Goal: Use online tool/utility: Utilize a website feature to perform a specific function

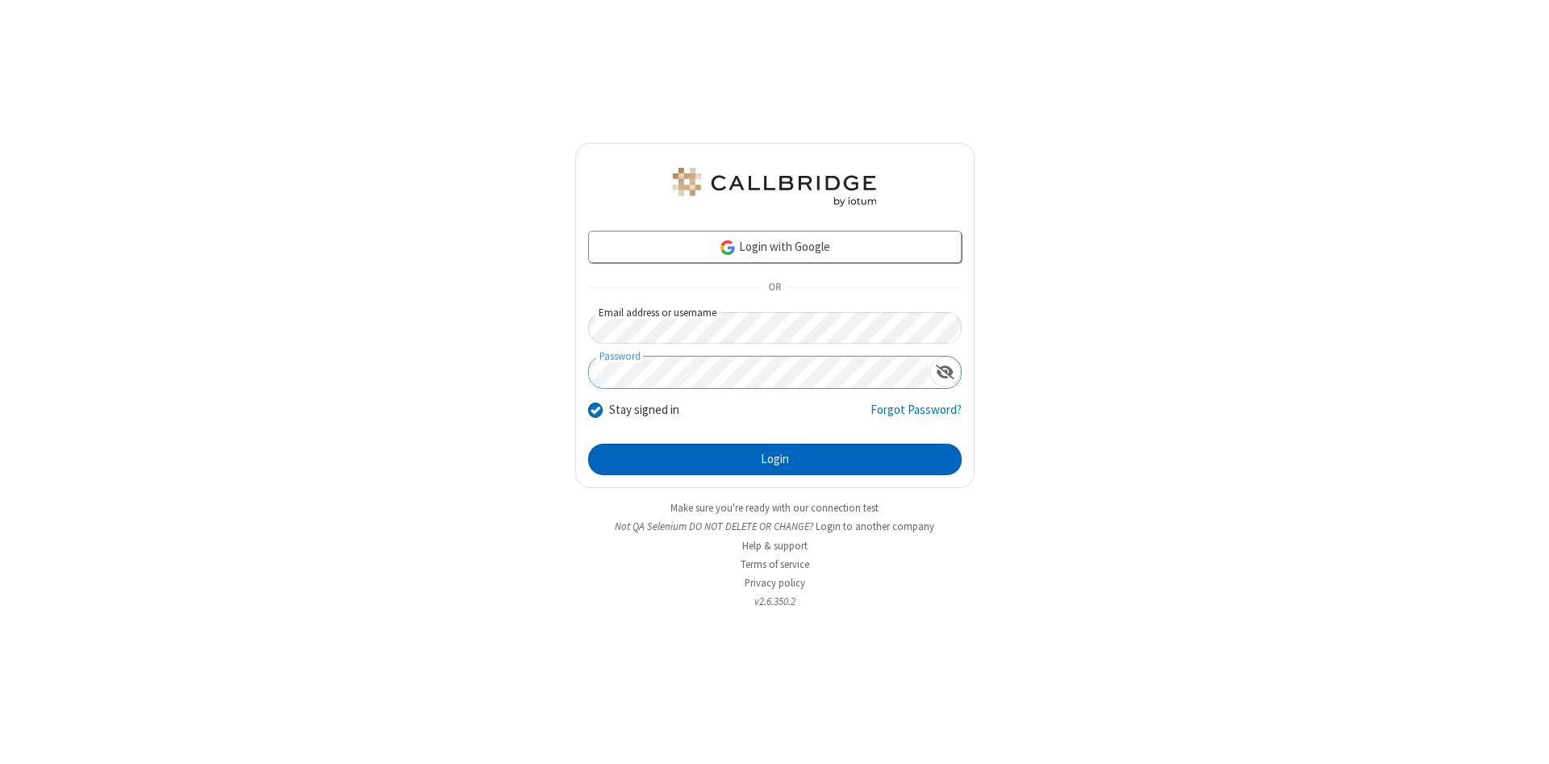
click at [774, 460] on button "Login" at bounding box center [774, 460] width 373 height 32
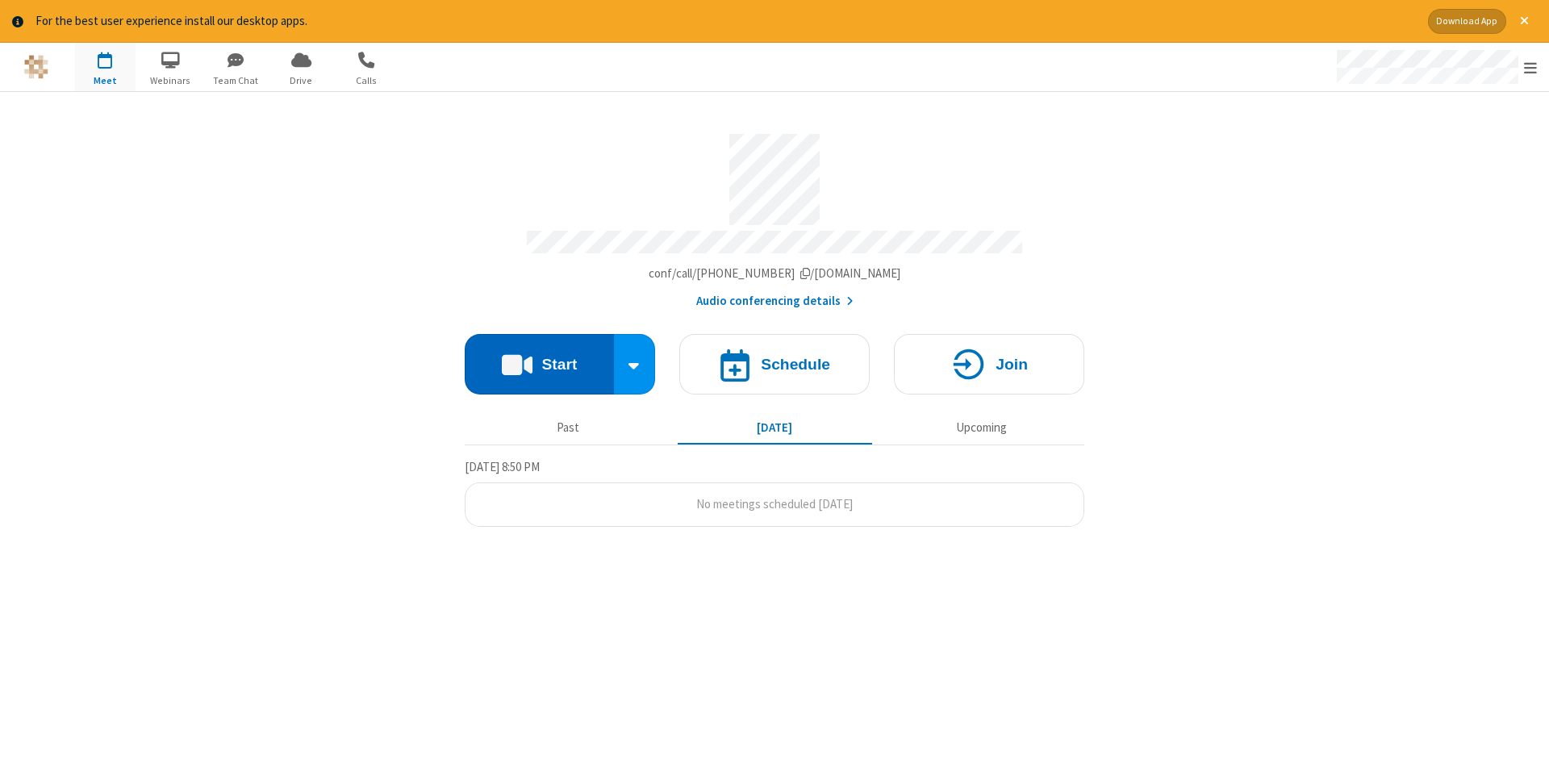
click at [539, 358] on button "Start" at bounding box center [539, 364] width 149 height 60
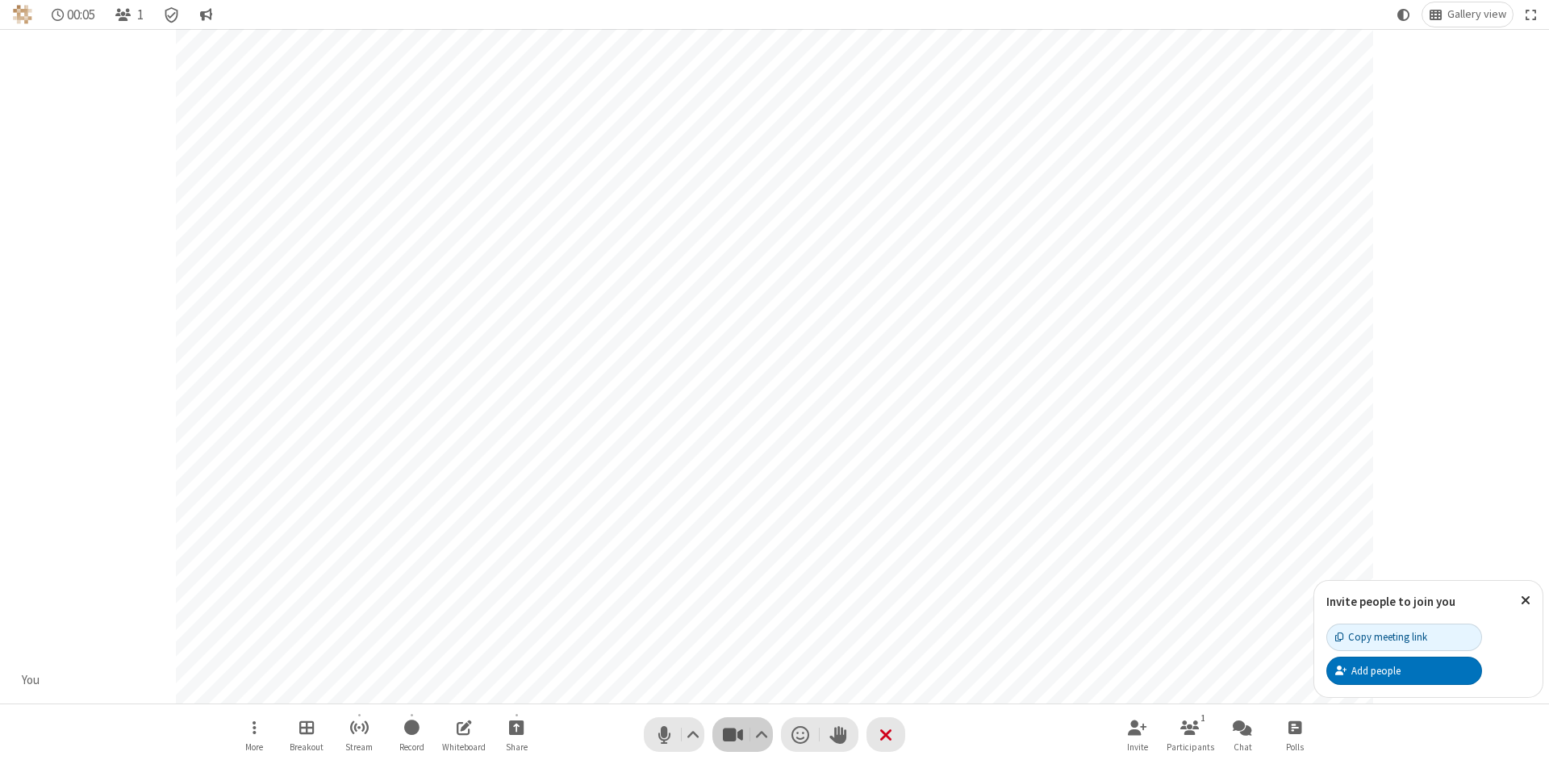
click at [732, 734] on span "Stop video (Alt+V)" at bounding box center [732, 734] width 24 height 23
click at [732, 734] on span "Start video (Alt+V)" at bounding box center [732, 734] width 24 height 23
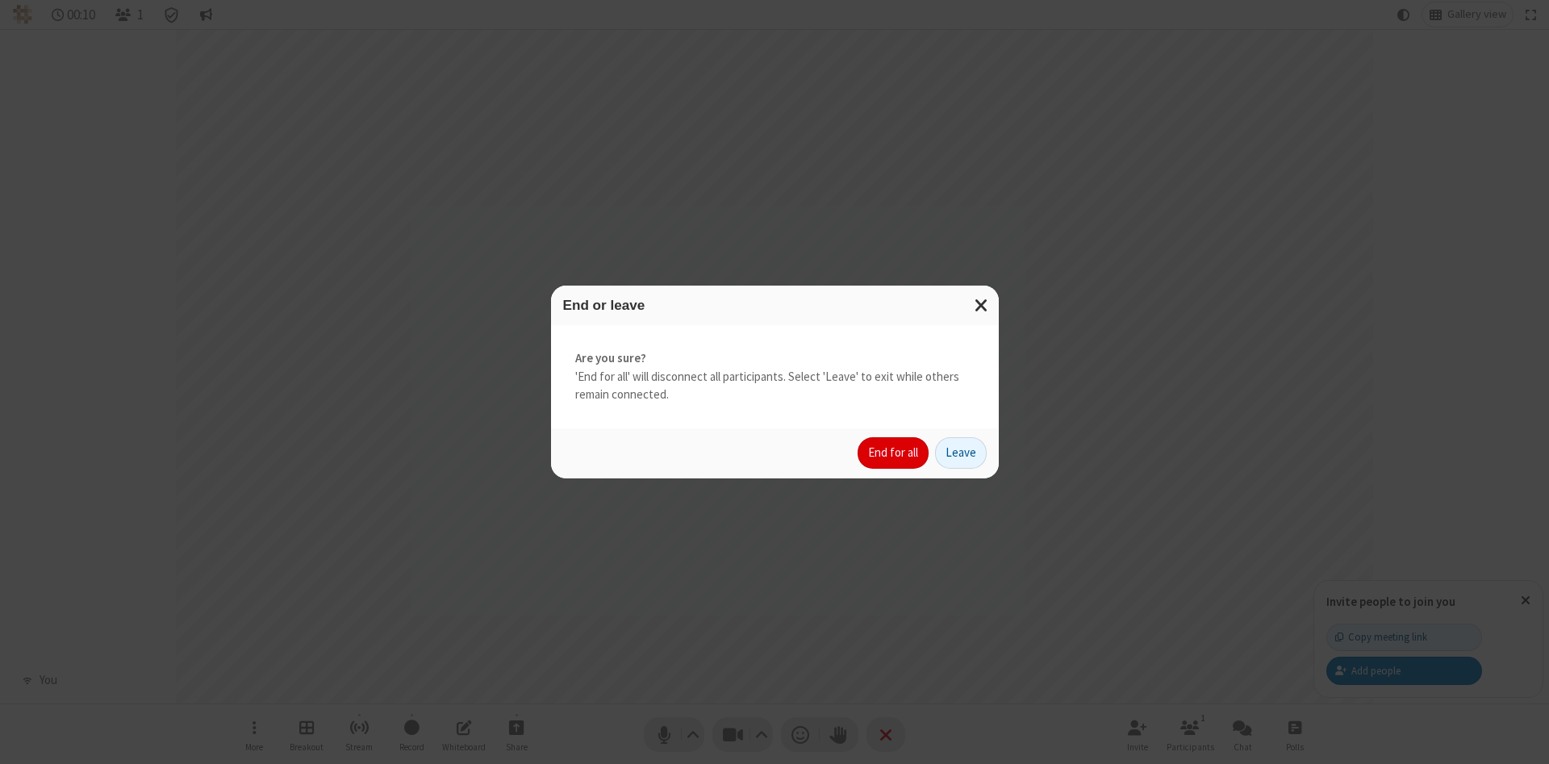
click at [894, 452] on button "End for all" at bounding box center [892, 453] width 71 height 32
